Goal: Transaction & Acquisition: Purchase product/service

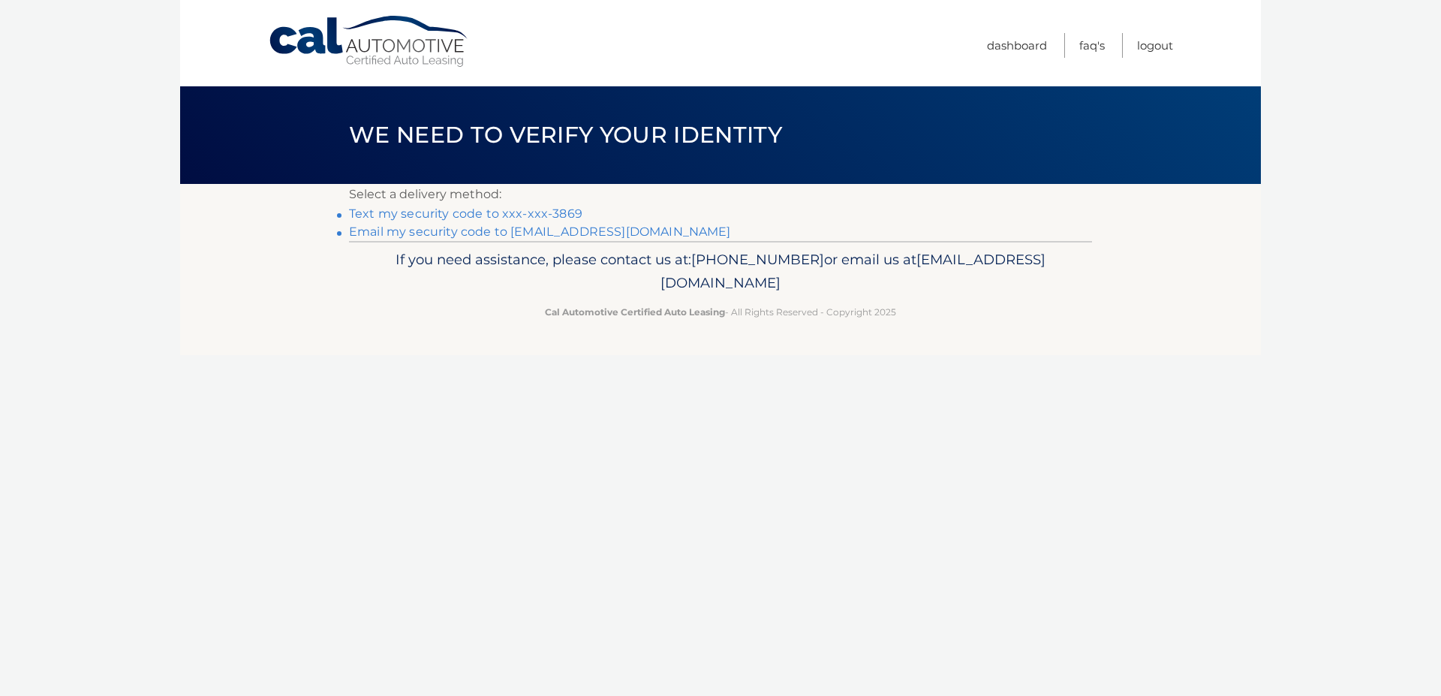
click at [420, 232] on link "Email my security code to b*****@nepgroup.com" at bounding box center [540, 231] width 382 height 14
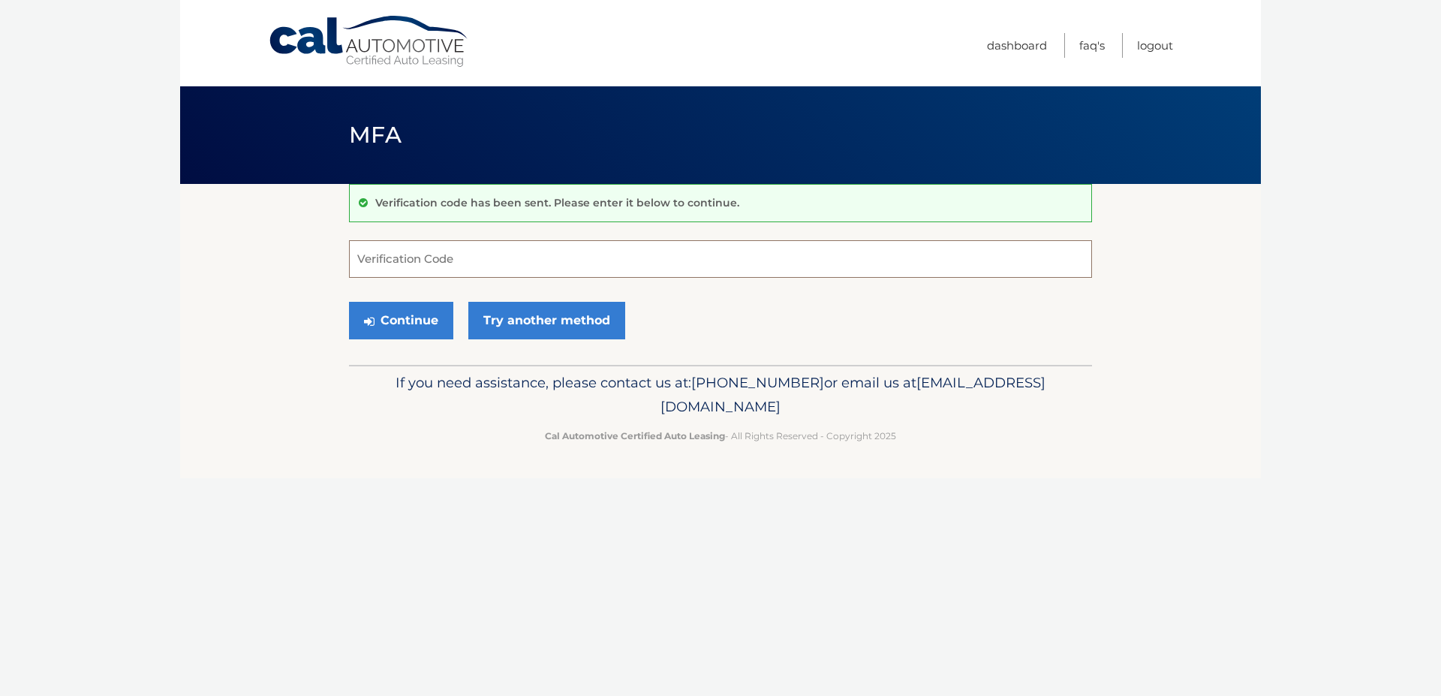
click at [387, 259] on input "Verification Code" at bounding box center [720, 259] width 743 height 38
type input "613077"
click at [423, 330] on button "Continue" at bounding box center [401, 321] width 104 height 38
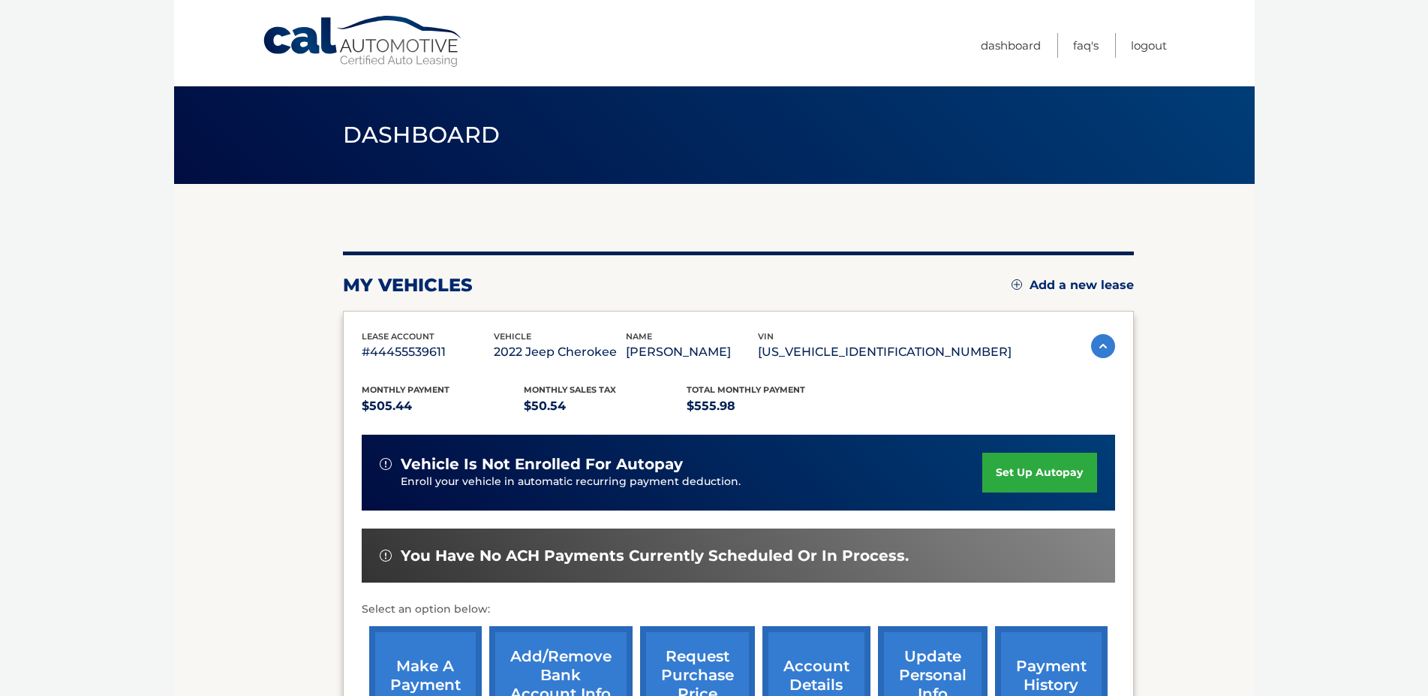
scroll to position [153, 0]
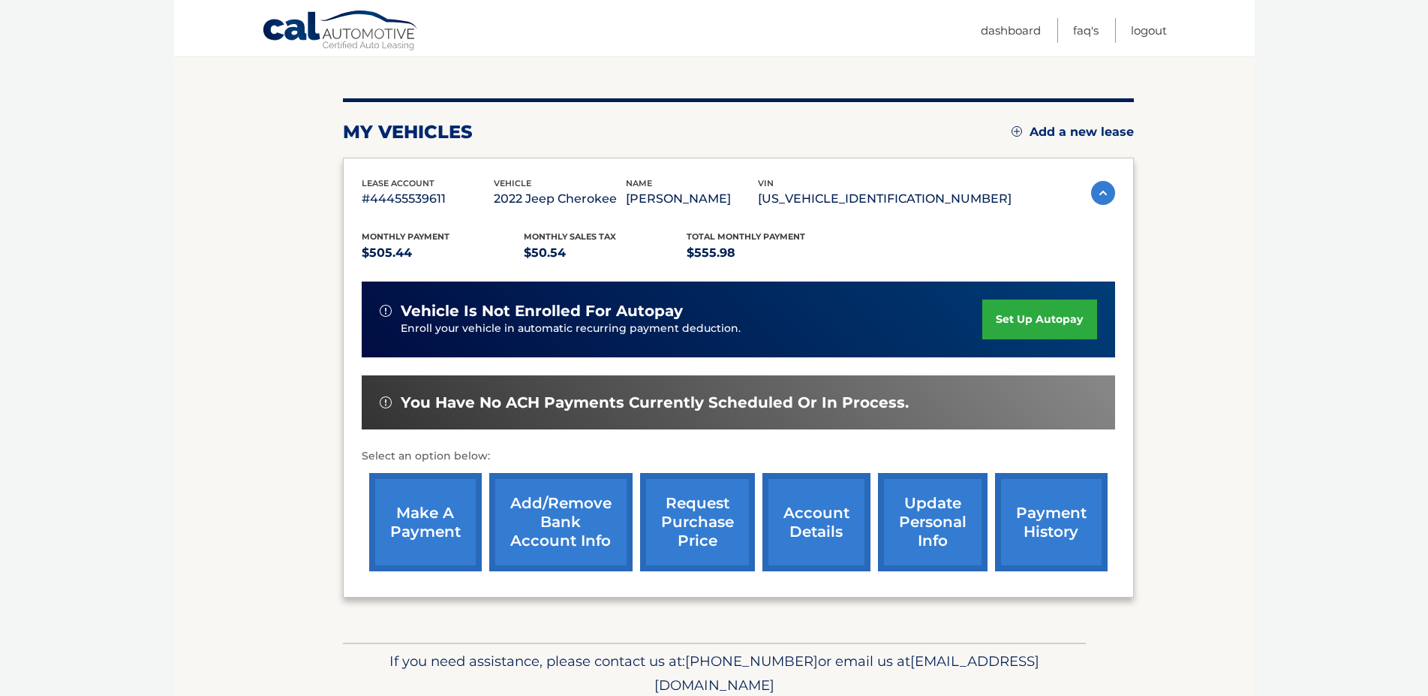
click at [414, 542] on link "make a payment" at bounding box center [425, 522] width 113 height 98
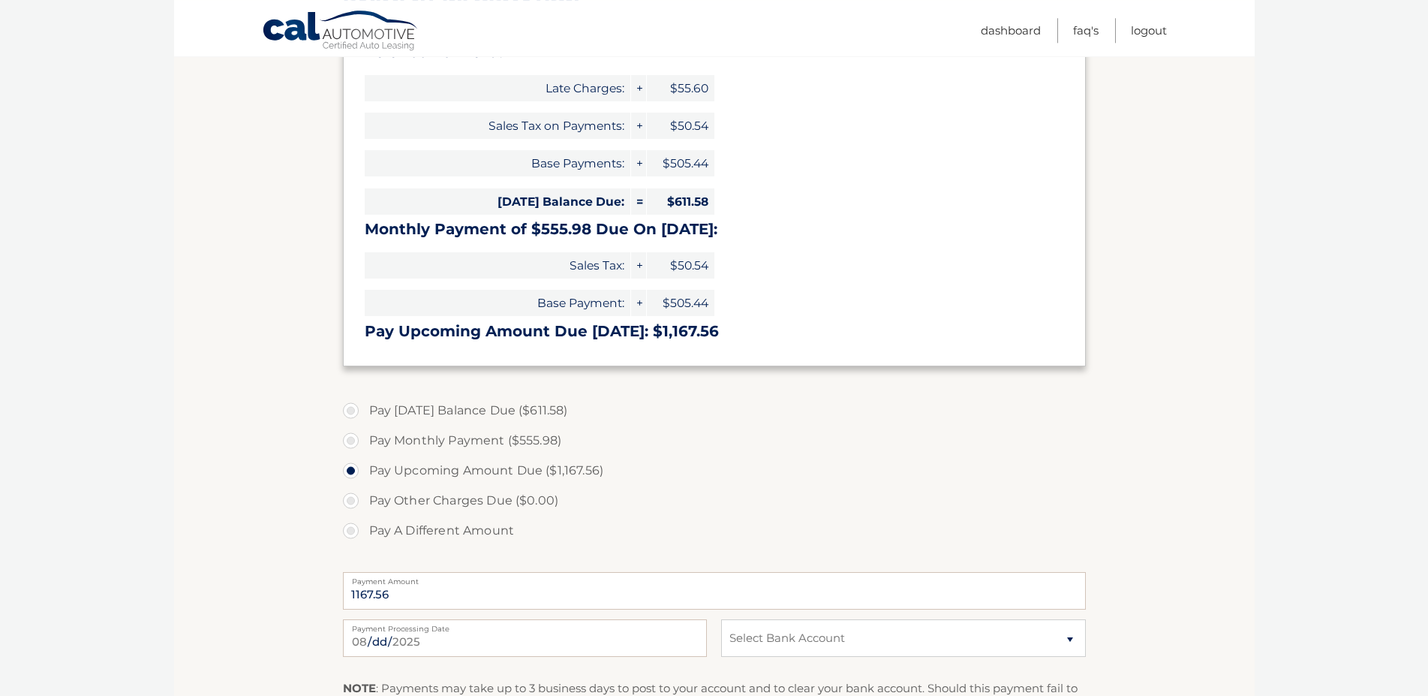
scroll to position [306, 0]
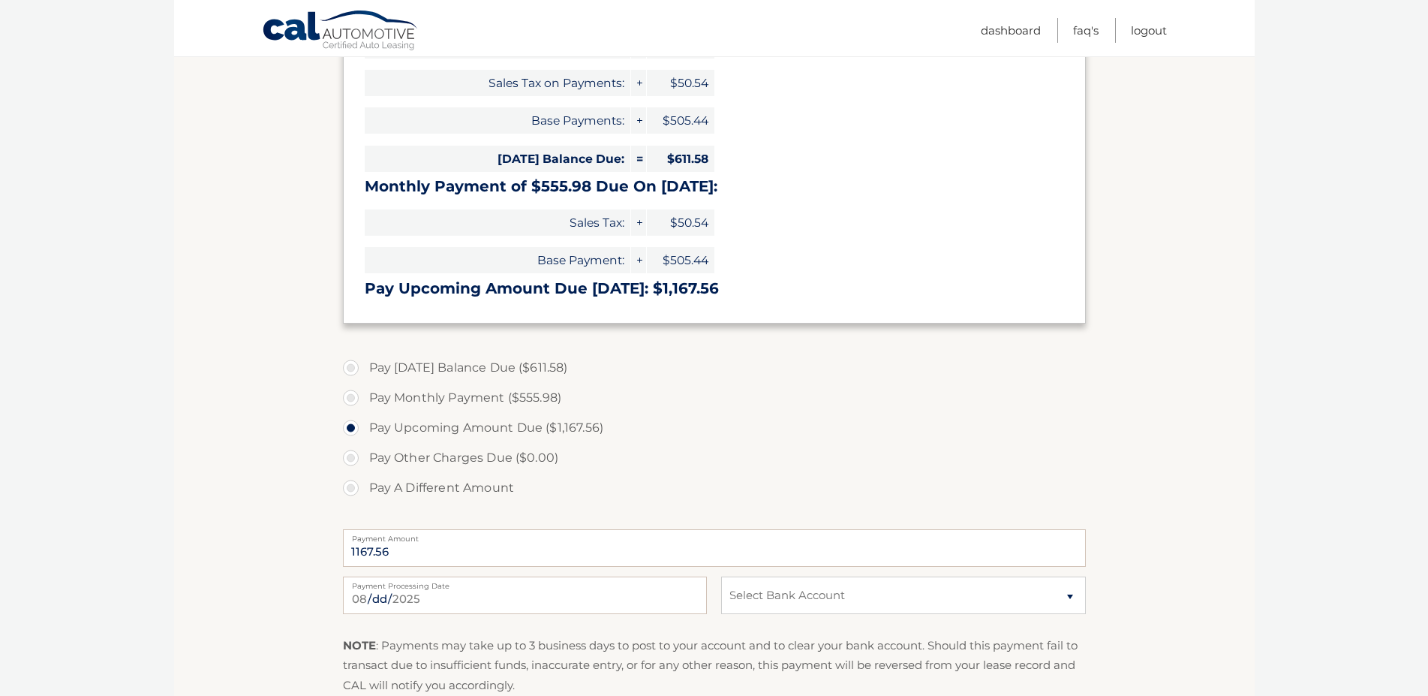
click at [348, 367] on label "Pay Today's Balance Due ($611.58)" at bounding box center [714, 368] width 743 height 30
click at [349, 367] on input "Pay Today's Balance Due ($611.58)" at bounding box center [356, 365] width 15 height 24
radio input "true"
type input "611.58"
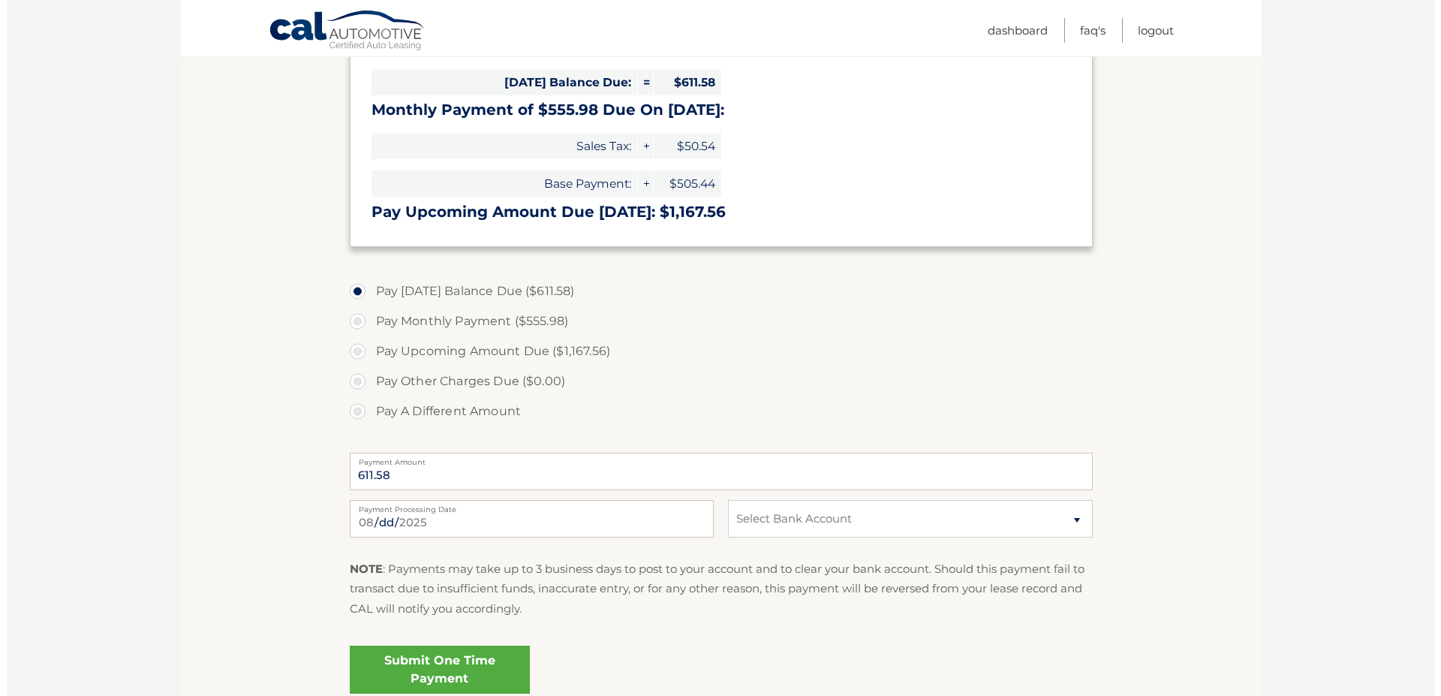
scroll to position [459, 0]
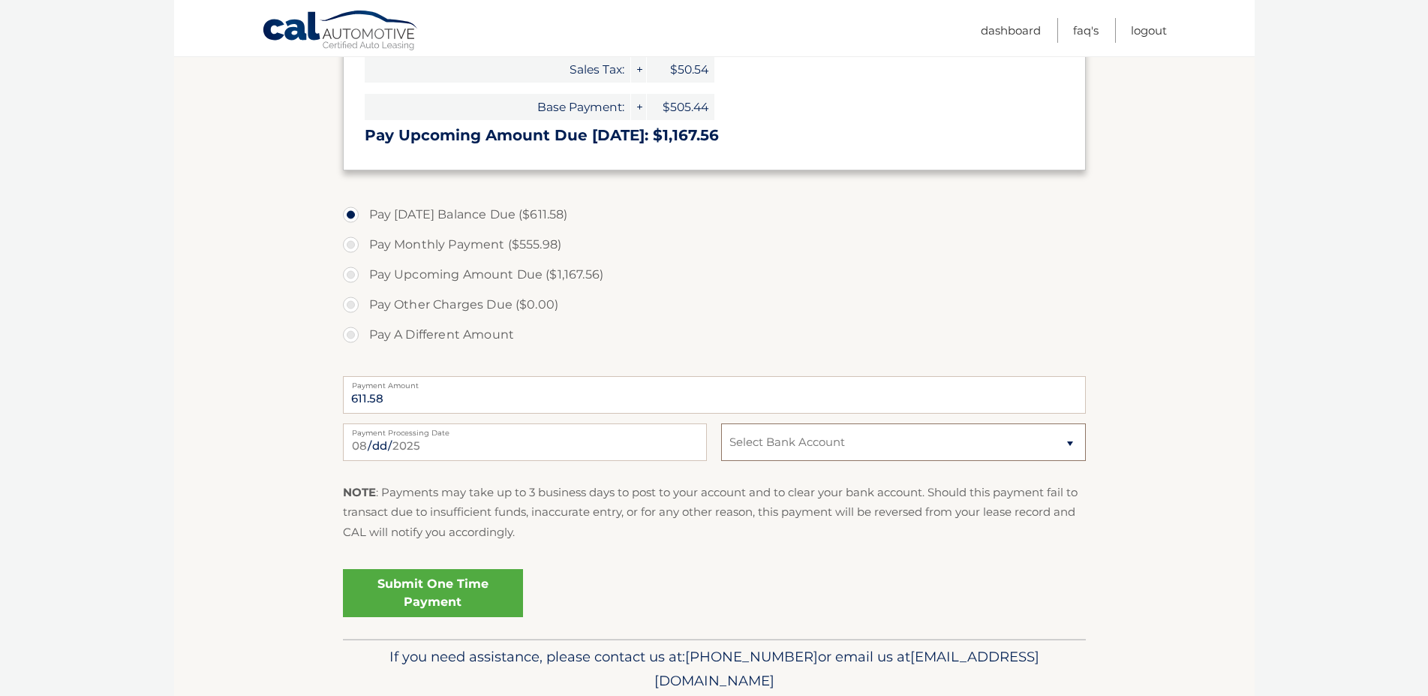
click at [721, 423] on select "Select Bank Account Checking DOLLAR BANK *****7207 Checking DOLLAR BANK *****61…" at bounding box center [903, 442] width 364 height 38
select select "Zjg4YzA0ODgtMjVkNi00NzMzLWJmM2YtOTg2YmVlYzM2OWZk"
click option "Checking DOLLAR BANK *****5063" at bounding box center [0, 0] width 0 height 0
click at [410, 595] on link "Submit One Time Payment" at bounding box center [433, 593] width 180 height 48
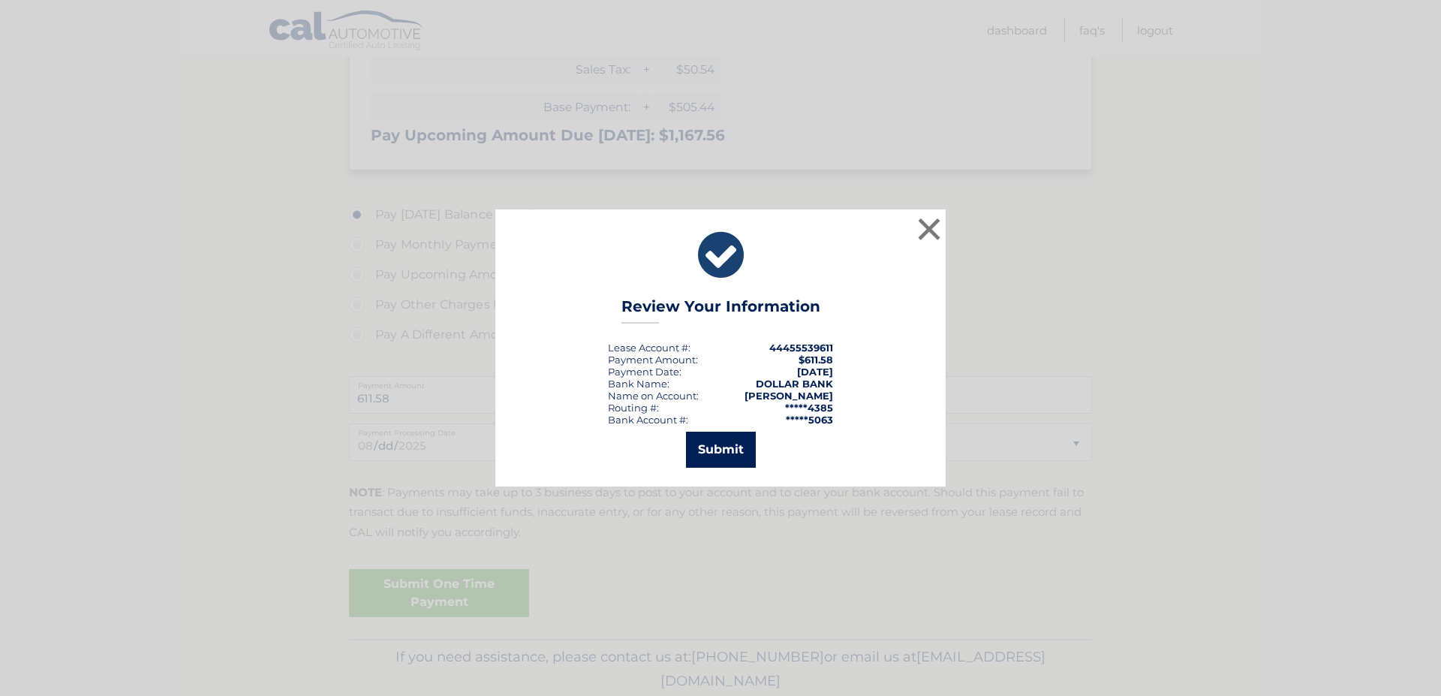
click at [720, 450] on button "Submit" at bounding box center [721, 450] width 70 height 36
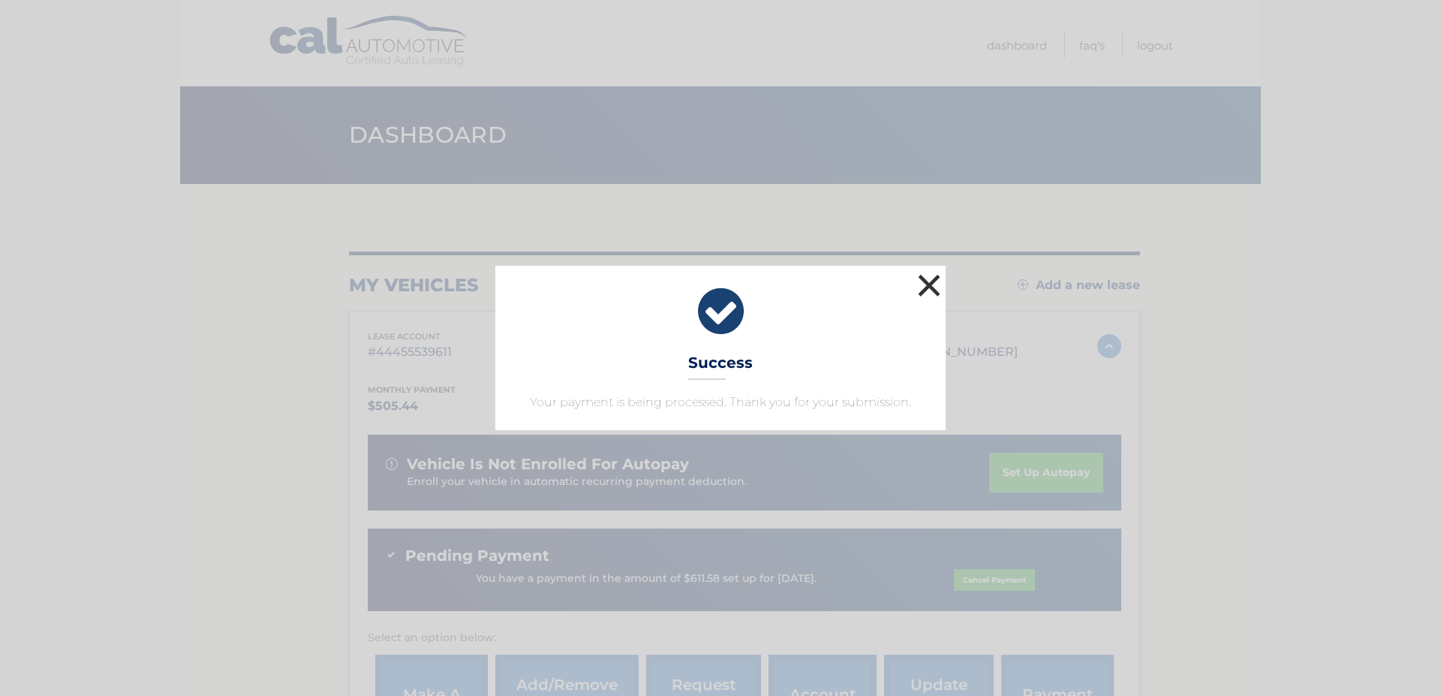
click at [928, 279] on button "×" at bounding box center [929, 285] width 30 height 30
